Goal: Navigation & Orientation: Find specific page/section

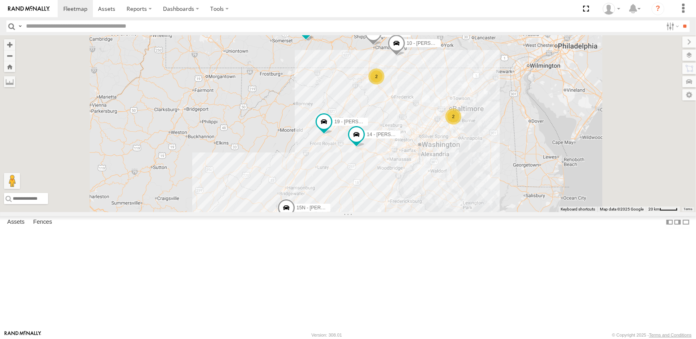
click at [0, 0] on link at bounding box center [0, 0] width 0 height 0
click at [688, 54] on label at bounding box center [680, 55] width 29 height 11
click at [0, 0] on span "Overlays" at bounding box center [0, 0] width 0 height 0
click at [0, 0] on span "Traffic" at bounding box center [0, 0] width 0 height 0
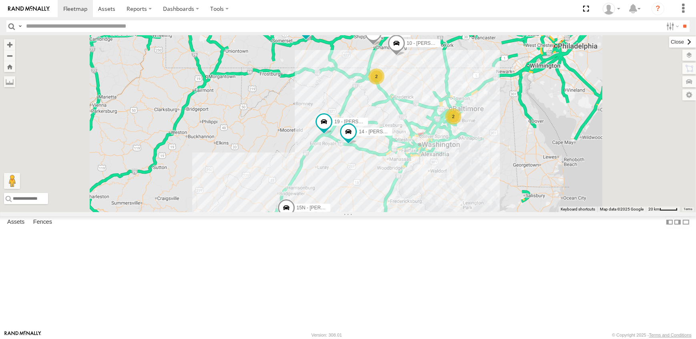
click at [669, 40] on label at bounding box center [682, 41] width 27 height 11
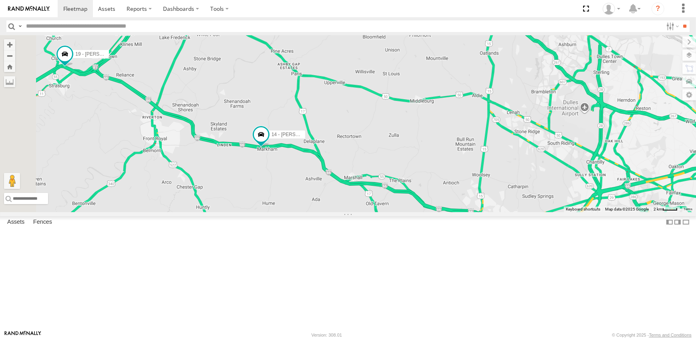
drag, startPoint x: 243, startPoint y: 267, endPoint x: 427, endPoint y: 188, distance: 199.9
click at [427, 188] on div "19 - [PERSON_NAME] 14 - [PERSON_NAME] 12N - [PERSON_NAME] 15N - [PERSON_NAME] 1…" at bounding box center [348, 123] width 696 height 177
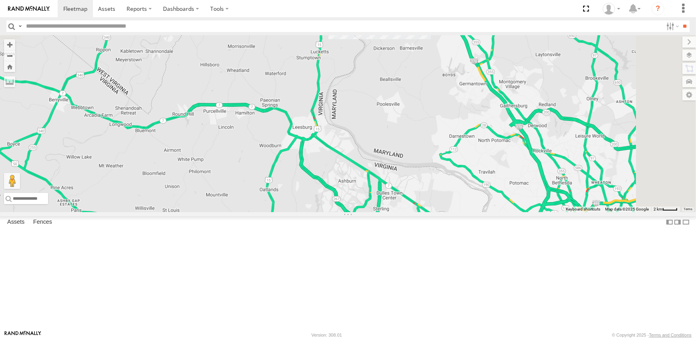
drag, startPoint x: 582, startPoint y: 78, endPoint x: 313, endPoint y: 271, distance: 331.4
click at [313, 212] on div "19 - [PERSON_NAME] 14 - [PERSON_NAME] 12N - [PERSON_NAME] 15N - [PERSON_NAME] 1…" at bounding box center [348, 123] width 696 height 177
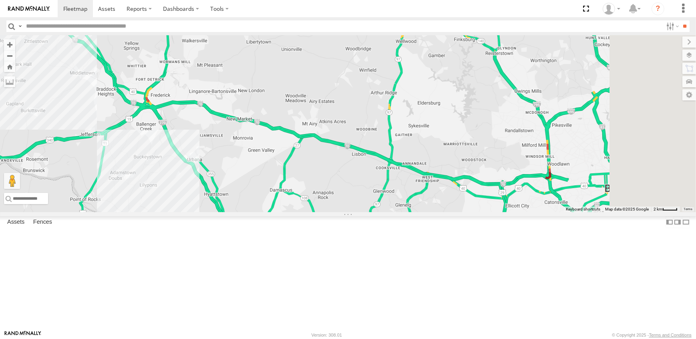
drag, startPoint x: 523, startPoint y: 146, endPoint x: 359, endPoint y: 250, distance: 194.4
click at [360, 212] on div "19 - [PERSON_NAME] 14 - [PERSON_NAME] 12N - [PERSON_NAME] 15N - [PERSON_NAME] 1…" at bounding box center [348, 123] width 696 height 177
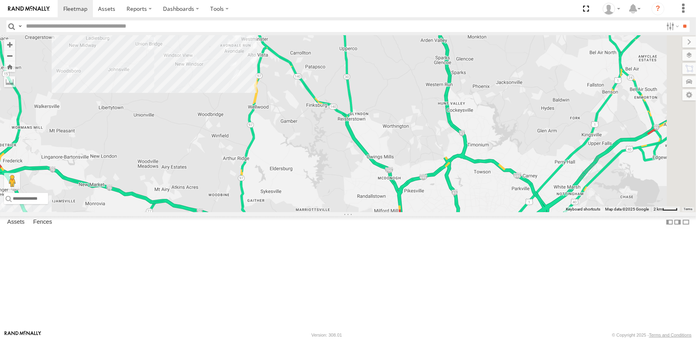
drag, startPoint x: 495, startPoint y: 118, endPoint x: 427, endPoint y: 108, distance: 69.5
click at [428, 113] on div "19 - [PERSON_NAME] 14 - [PERSON_NAME] 12N - [PERSON_NAME] 15N - [PERSON_NAME] 1…" at bounding box center [348, 123] width 696 height 177
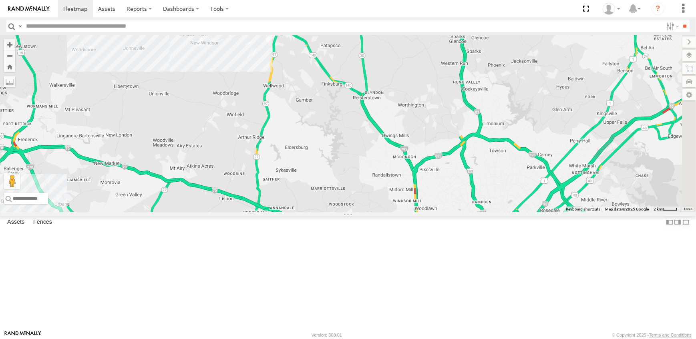
drag, startPoint x: 313, startPoint y: 116, endPoint x: 482, endPoint y: 252, distance: 216.6
click at [485, 212] on div "19 - [PERSON_NAME] 14 - [PERSON_NAME] 12N - [PERSON_NAME] 15N - [PERSON_NAME] 1…" at bounding box center [348, 123] width 696 height 177
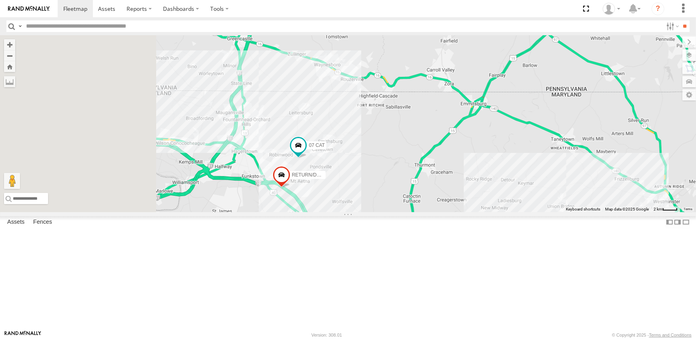
drag, startPoint x: 437, startPoint y: 234, endPoint x: 432, endPoint y: 226, distance: 9.2
click at [437, 212] on div "19 - [PERSON_NAME] 14 - [PERSON_NAME] 12N - [PERSON_NAME] 15N - [PERSON_NAME] 1…" at bounding box center [348, 123] width 696 height 177
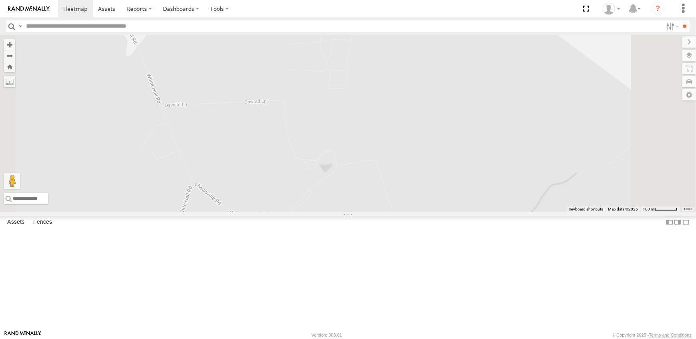
drag, startPoint x: 423, startPoint y: 314, endPoint x: 417, endPoint y: 184, distance: 130.2
click at [417, 184] on div "19 - [PERSON_NAME] 14 - [PERSON_NAME] 12N - [PERSON_NAME] 15N - [PERSON_NAME] 1…" at bounding box center [348, 123] width 696 height 177
drag, startPoint x: 416, startPoint y: 274, endPoint x: 437, endPoint y: 182, distance: 93.9
click at [437, 182] on div "19 - [PERSON_NAME] 14 - [PERSON_NAME] 12N - [PERSON_NAME] 15N - [PERSON_NAME] 1…" at bounding box center [348, 123] width 696 height 177
